Goal: Navigation & Orientation: Find specific page/section

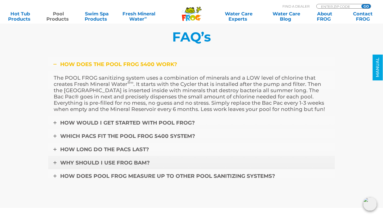
scroll to position [1732, 0]
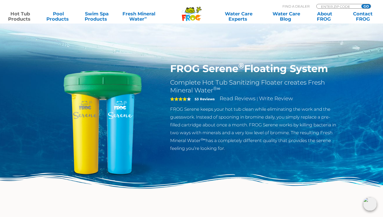
scroll to position [218, 0]
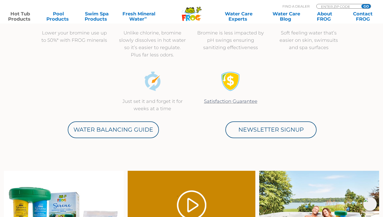
click at [238, 154] on section "Lower your bromine use up to 50%* with FROG minerals Unlike chlorine, bromine s…" at bounding box center [191, 84] width 313 height 174
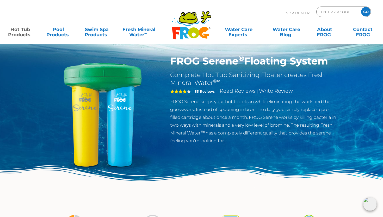
scroll to position [0, 0]
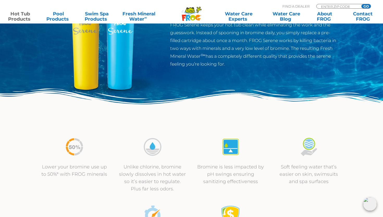
scroll to position [103, 0]
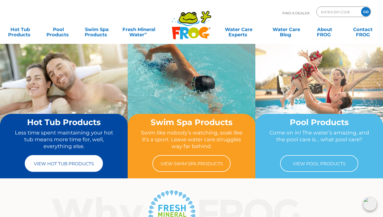
click at [71, 161] on link "View Hot Tub Products" at bounding box center [64, 163] width 78 height 17
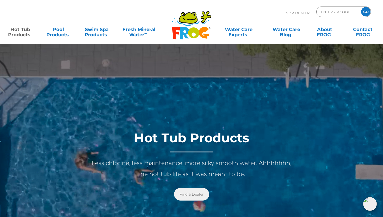
click at [190, 191] on link "Find a Dealer" at bounding box center [191, 194] width 35 height 13
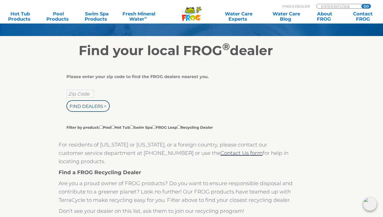
scroll to position [68, 0]
